Goal: Use online tool/utility

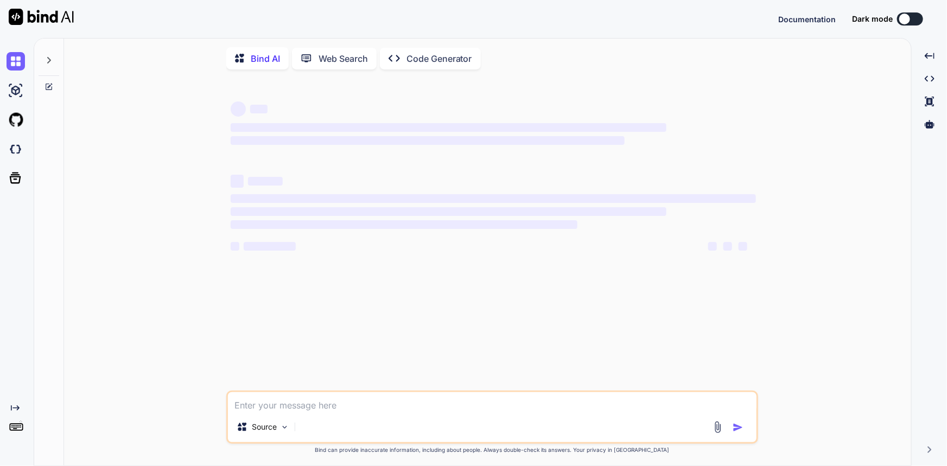
type textarea "A network-related or instance-specific error occurred while establishing a conn…"
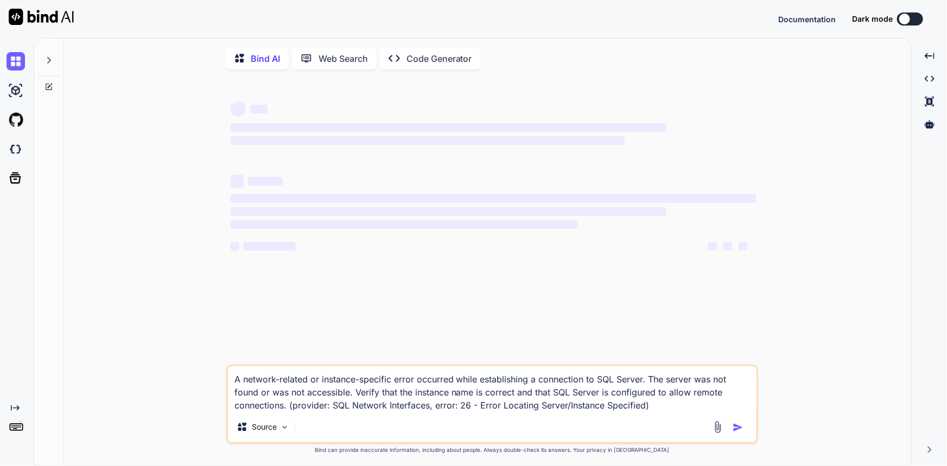
type textarea "x"
type textarea "A network-related or instance-specific error occurred while establishing a conn…"
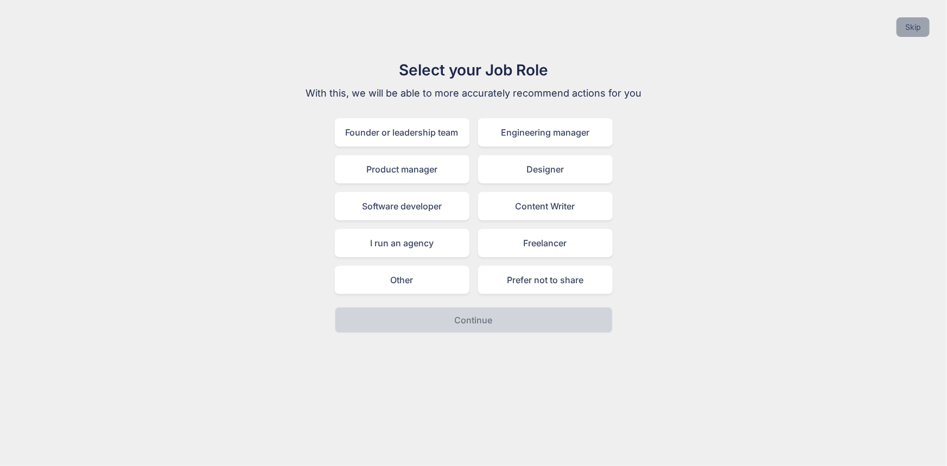
click at [924, 21] on button "Skip" at bounding box center [913, 27] width 33 height 20
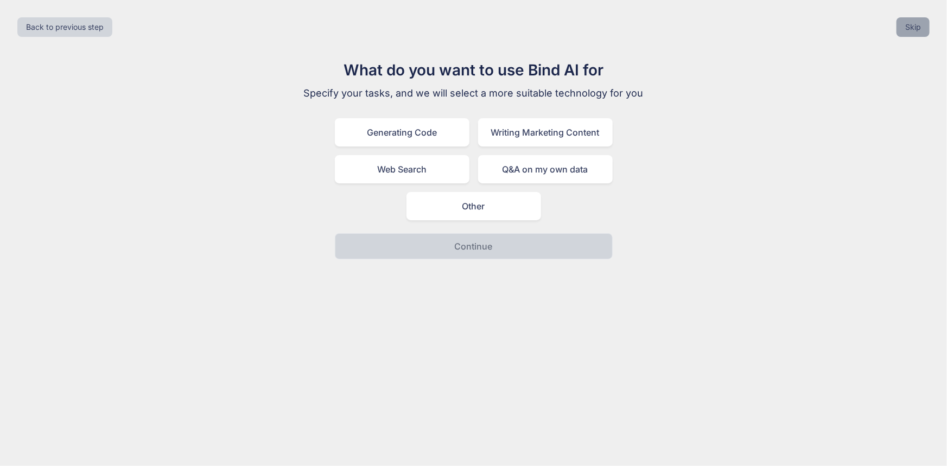
click at [913, 26] on button "Skip" at bounding box center [913, 27] width 33 height 20
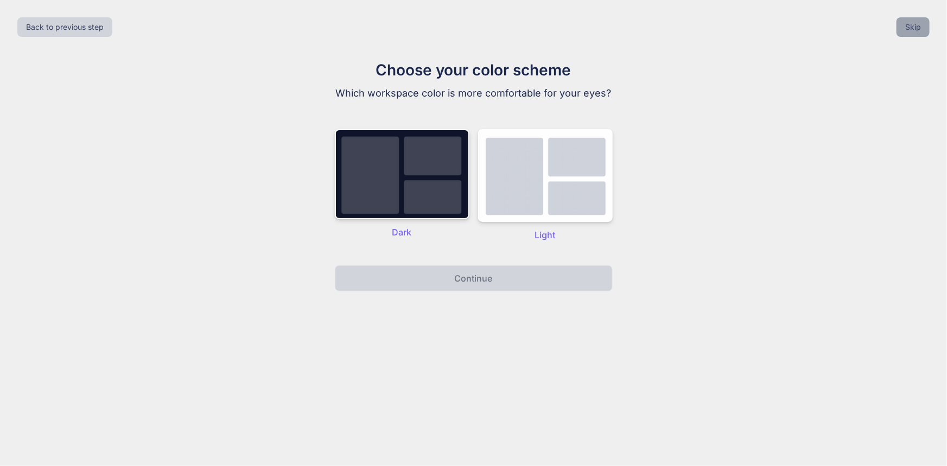
click at [913, 26] on button "Skip" at bounding box center [913, 27] width 33 height 20
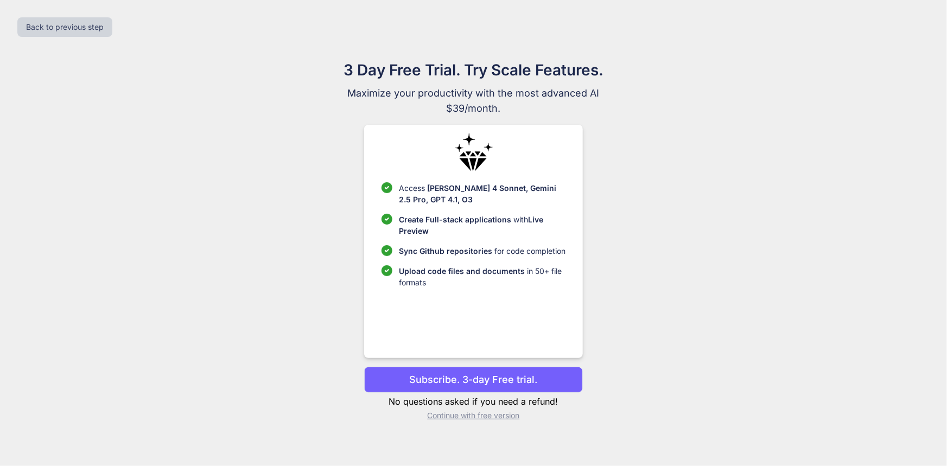
drag, startPoint x: 913, startPoint y: 26, endPoint x: 649, endPoint y: 96, distance: 273.0
click at [649, 96] on span "Maximize your productivity with the most advanced AI" at bounding box center [474, 93] width 365 height 15
click at [508, 418] on p "Continue with free version" at bounding box center [473, 415] width 219 height 11
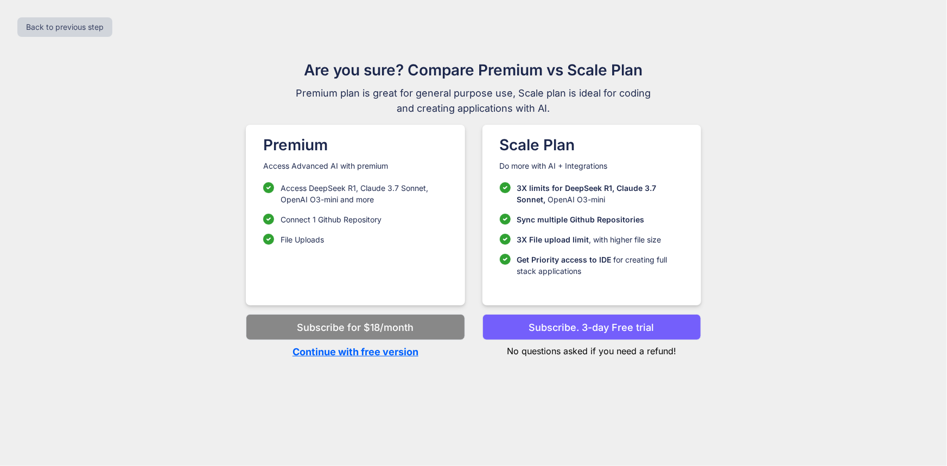
click at [350, 352] on p "Continue with free version" at bounding box center [355, 352] width 219 height 15
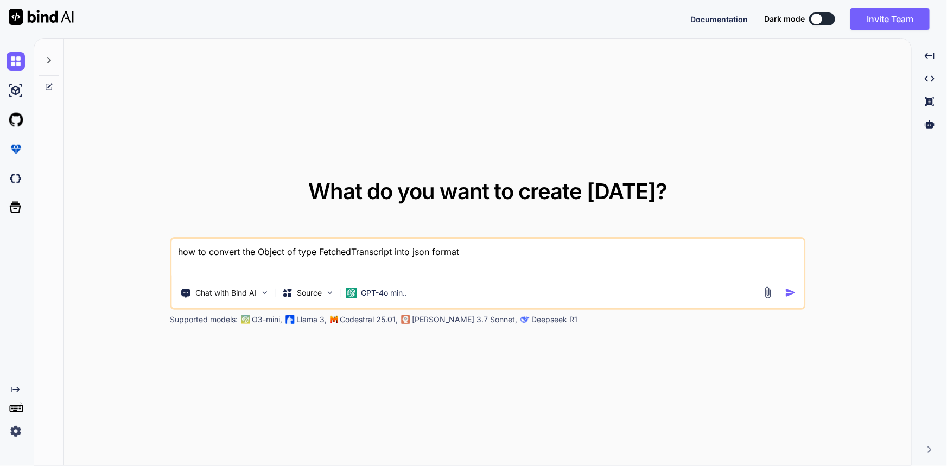
click at [785, 289] on img "button" at bounding box center [790, 292] width 11 height 11
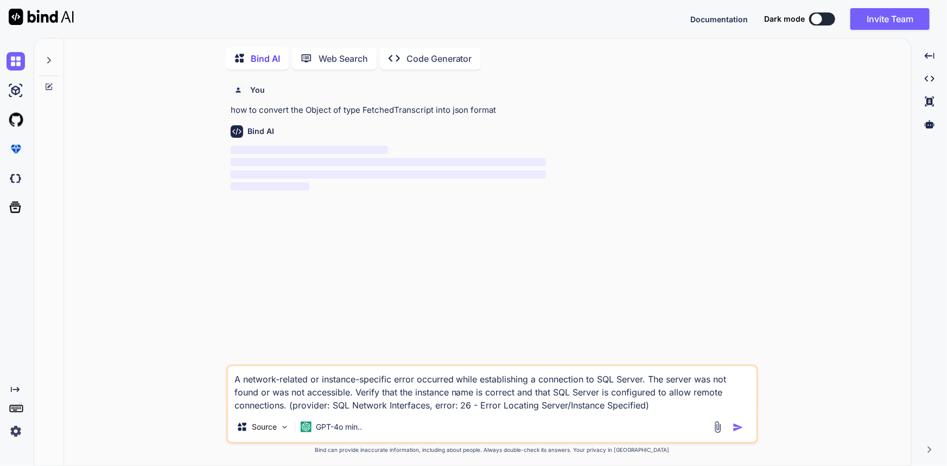
scroll to position [4, 0]
click at [742, 428] on img "button" at bounding box center [738, 426] width 11 height 11
click at [740, 428] on img "button" at bounding box center [738, 426] width 11 height 11
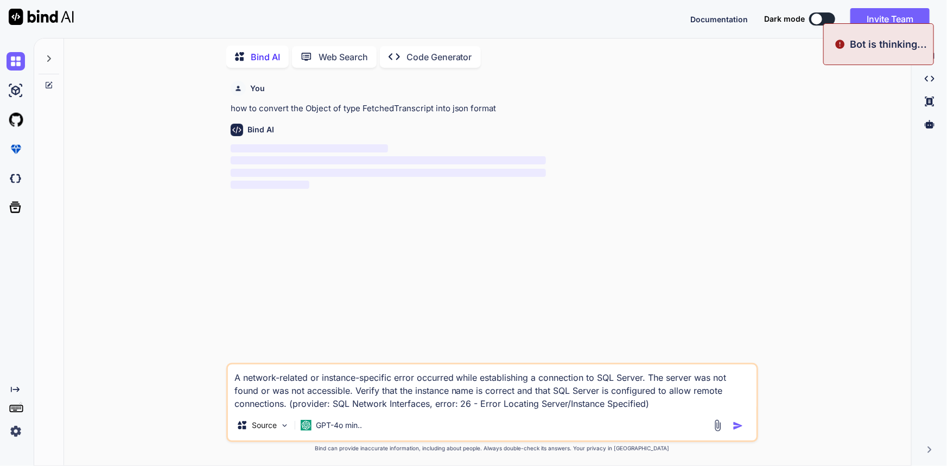
click at [734, 425] on img "button" at bounding box center [738, 426] width 11 height 11
drag, startPoint x: 734, startPoint y: 425, endPoint x: 685, endPoint y: 325, distance: 111.4
click at [685, 325] on div "You how to convert the Object of type FetchedTranscript into json format Bind A…" at bounding box center [494, 220] width 530 height 287
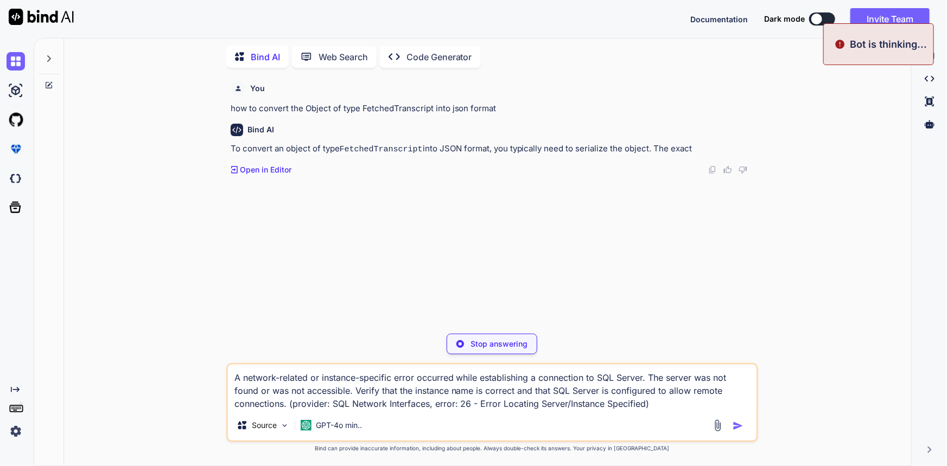
click at [732, 424] on div at bounding box center [730, 426] width 36 height 12
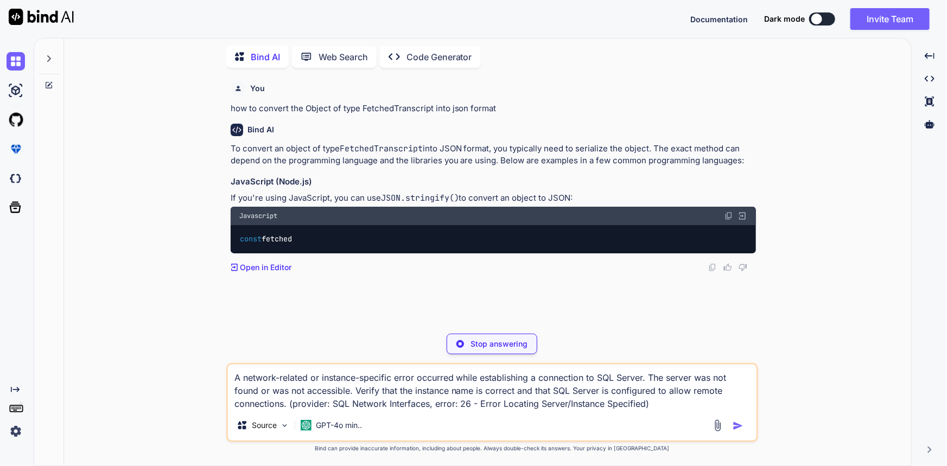
drag, startPoint x: 732, startPoint y: 424, endPoint x: 787, endPoint y: 444, distance: 58.9
click at [787, 444] on div "You how to convert the Object of type FetchedTranscript into json format Bind A…" at bounding box center [492, 271] width 839 height 389
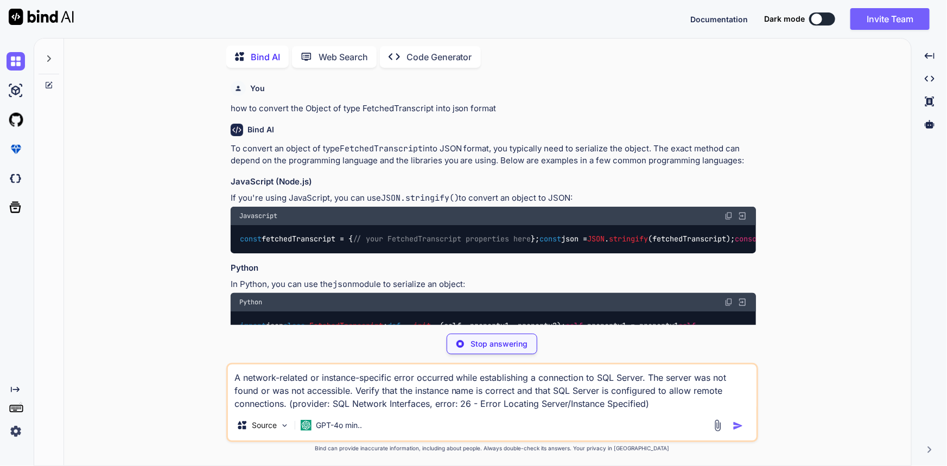
click at [509, 342] on p "Stop answering" at bounding box center [499, 344] width 57 height 11
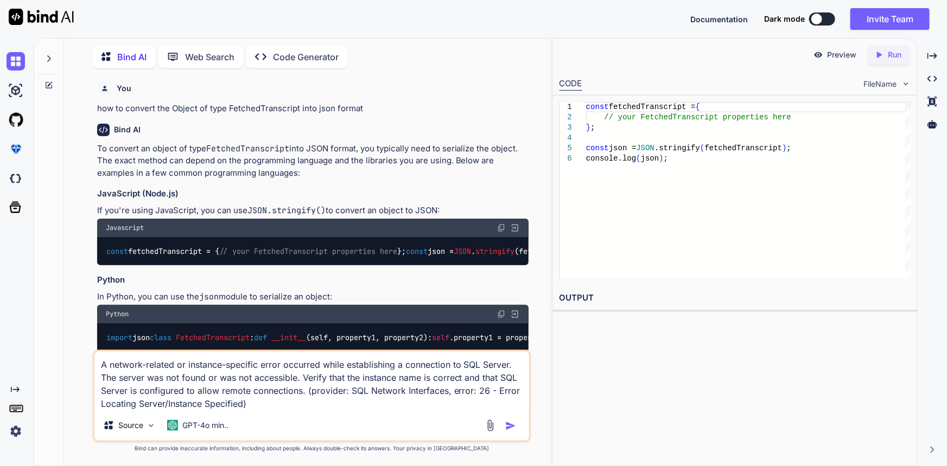
drag, startPoint x: 509, startPoint y: 342, endPoint x: 299, endPoint y: 409, distance: 221.1
click at [299, 409] on textarea "A network-related or instance-specific error occurred while establishing a conn…" at bounding box center [311, 381] width 435 height 59
click at [508, 423] on img "button" at bounding box center [510, 426] width 11 height 11
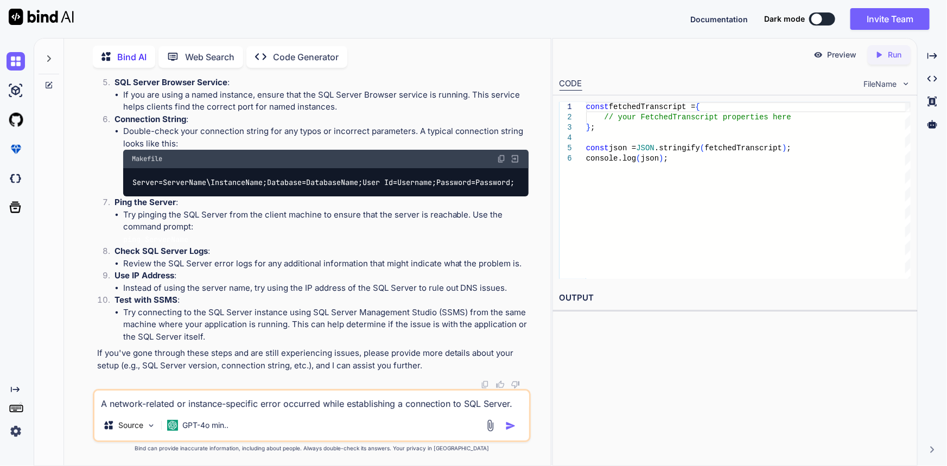
scroll to position [745, 0]
click at [289, 401] on textarea "A network-related or instance-specific error occurred while establishing a conn…" at bounding box center [311, 401] width 435 height 20
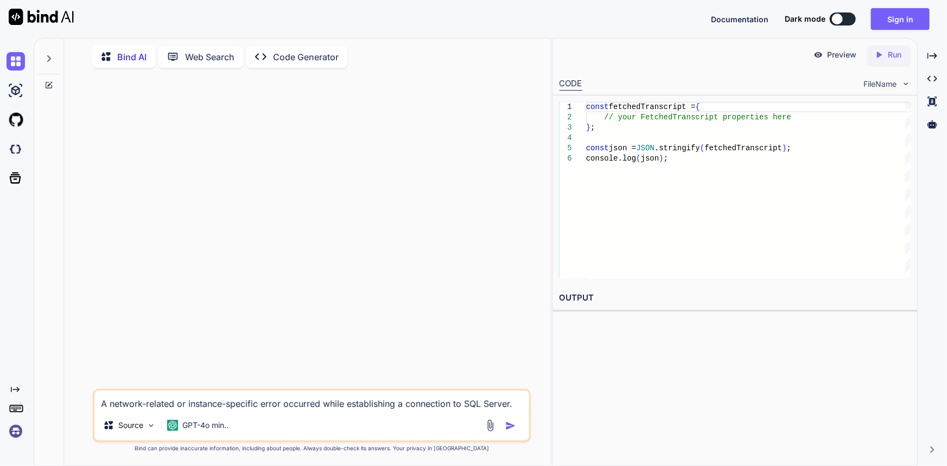
scroll to position [0, 0]
